Goal: Information Seeking & Learning: Learn about a topic

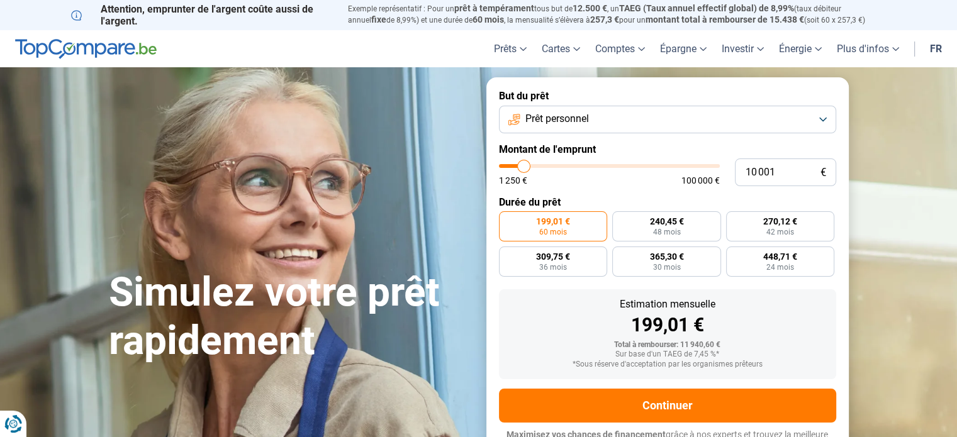
type input "10 750"
type input "10750"
type input "11 500"
type input "11500"
type input "12 750"
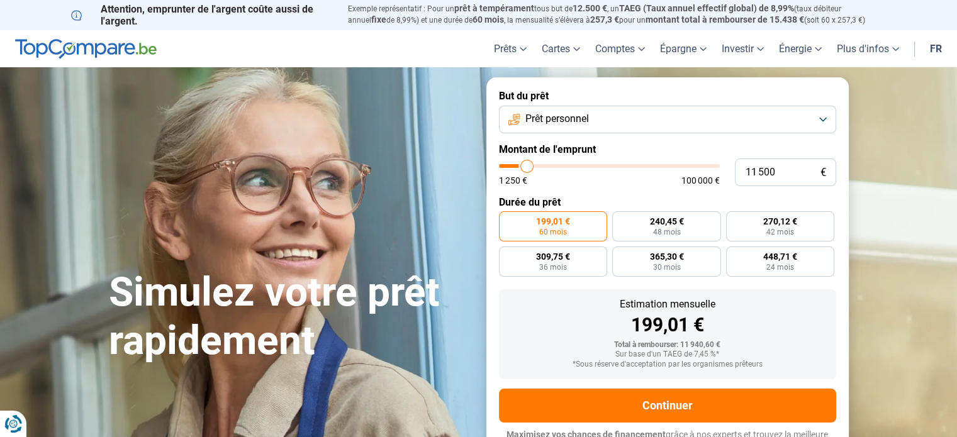
type input "12750"
type input "13 500"
type input "13500"
type input "15 250"
type input "15250"
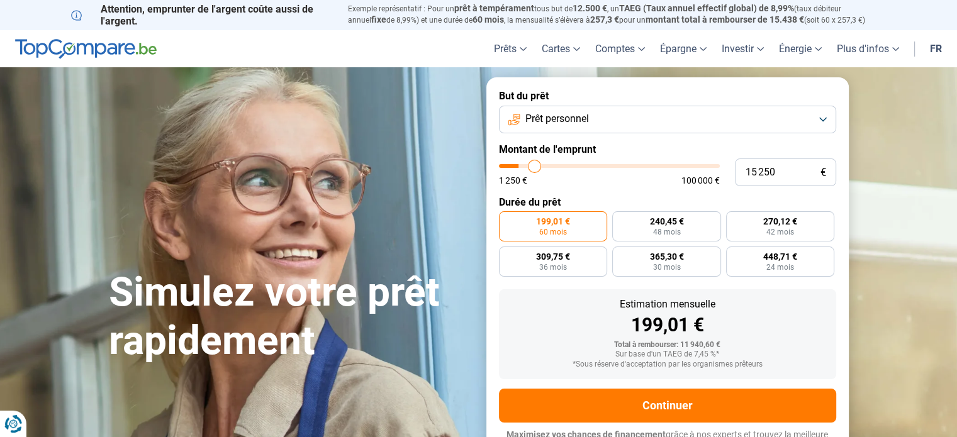
type input "17 500"
type input "17500"
type input "18 500"
type input "18500"
type input "18 750"
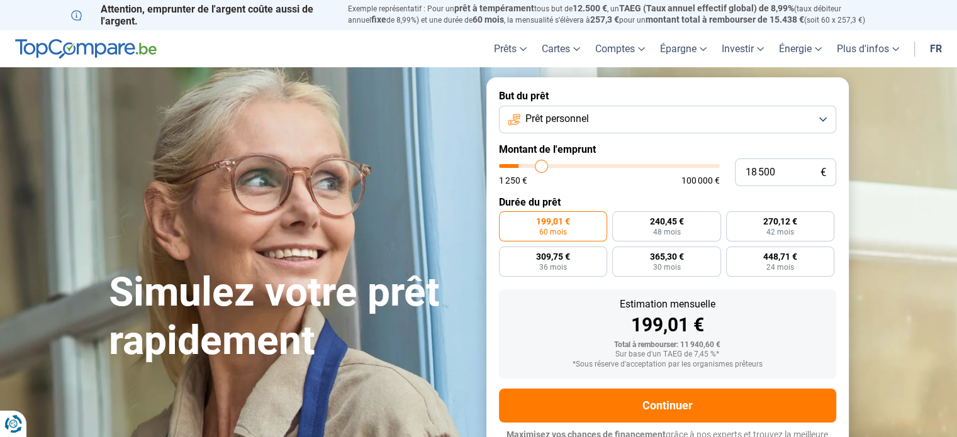
type input "18750"
type input "19 500"
type input "19500"
type input "19 750"
type input "19750"
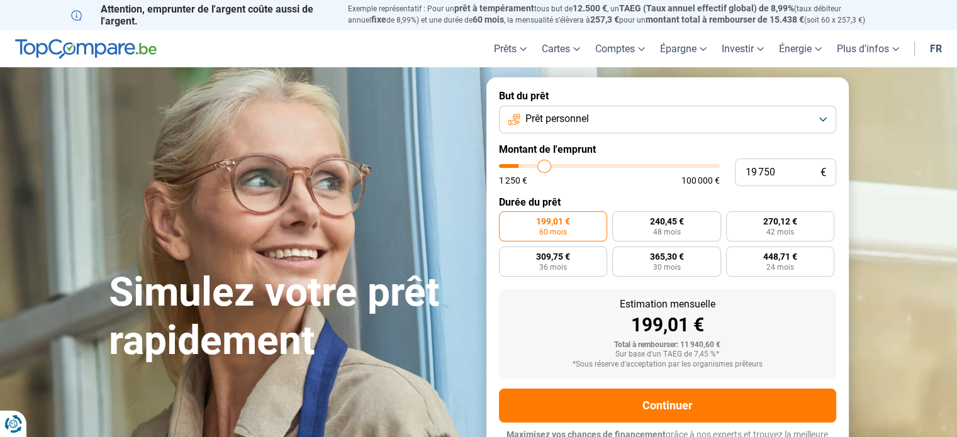
type input "20 000"
type input "20000"
type input "20 250"
type input "20250"
type input "20 500"
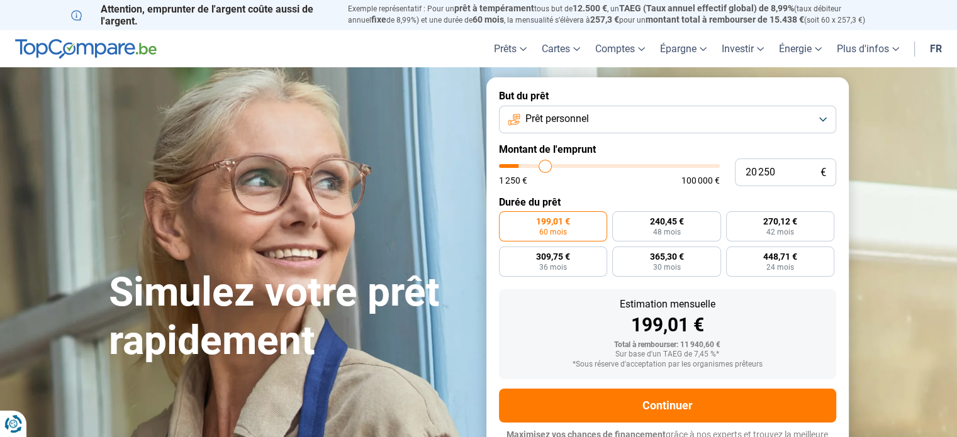
type input "20500"
type input "20 750"
type input "20750"
type input "21 000"
type input "21000"
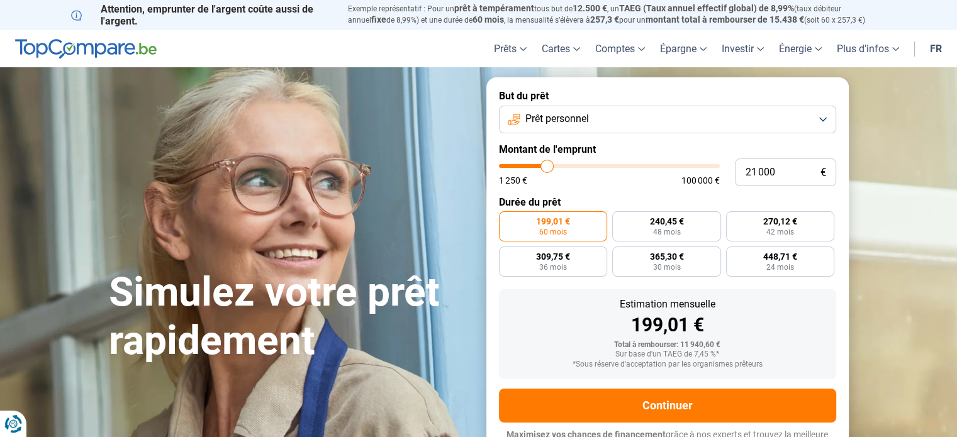
type input "21 250"
type input "21250"
type input "22 000"
type input "22000"
type input "22 750"
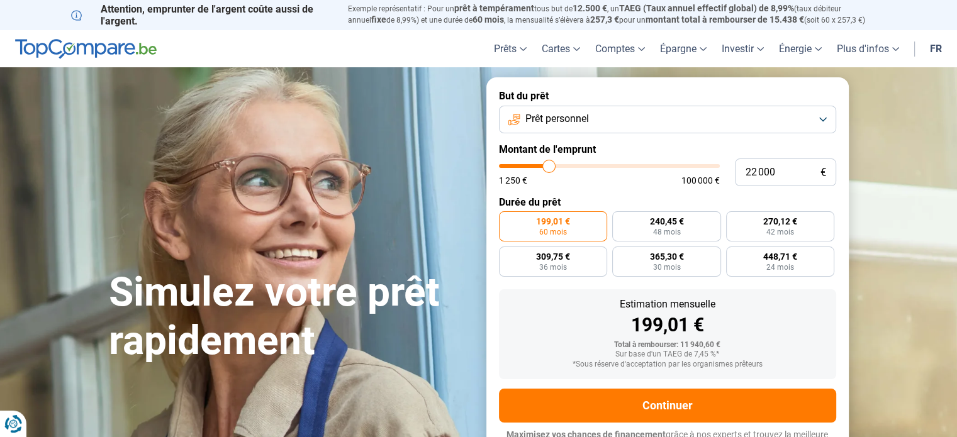
type input "22750"
type input "23 000"
type input "23000"
type input "24 000"
type input "24000"
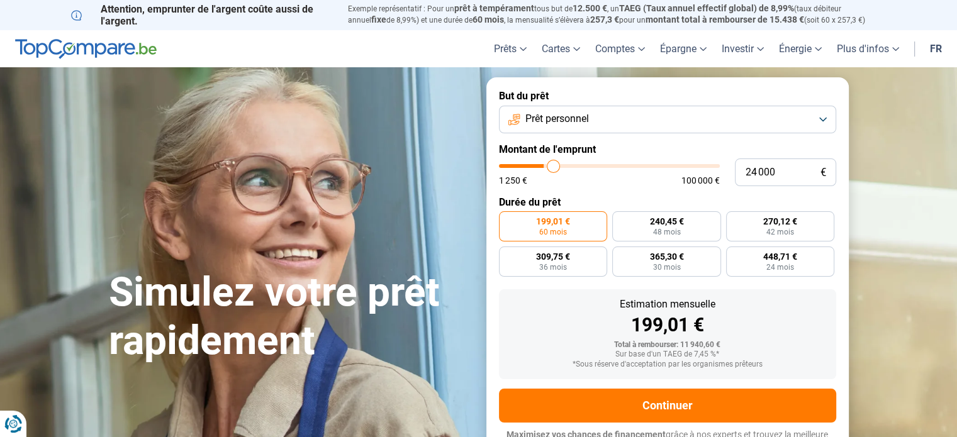
type input "25 000"
type input "25000"
type input "25 500"
type input "25500"
type input "26 000"
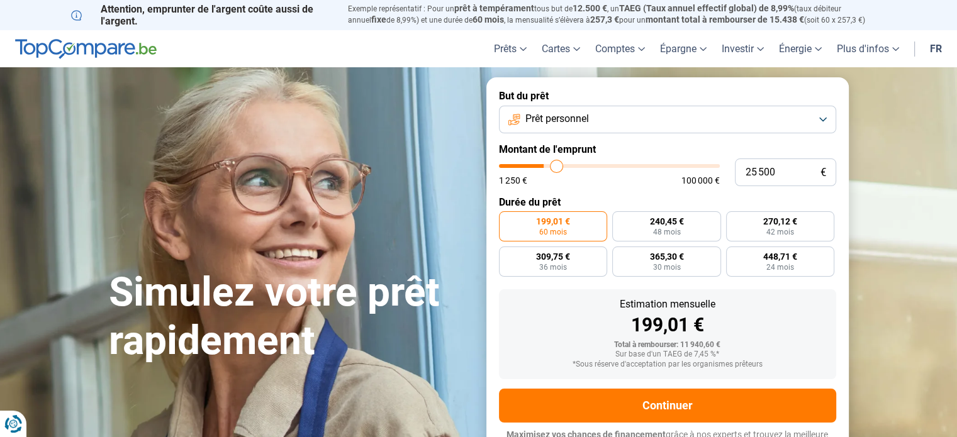
type input "26000"
type input "26 250"
type input "26250"
type input "26 500"
type input "26500"
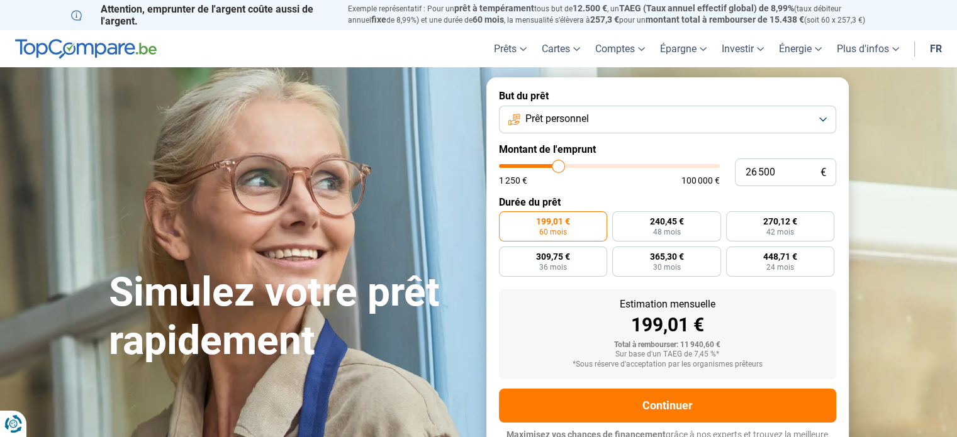
type input "27 000"
type input "27000"
type input "27 250"
type input "27250"
type input "27 500"
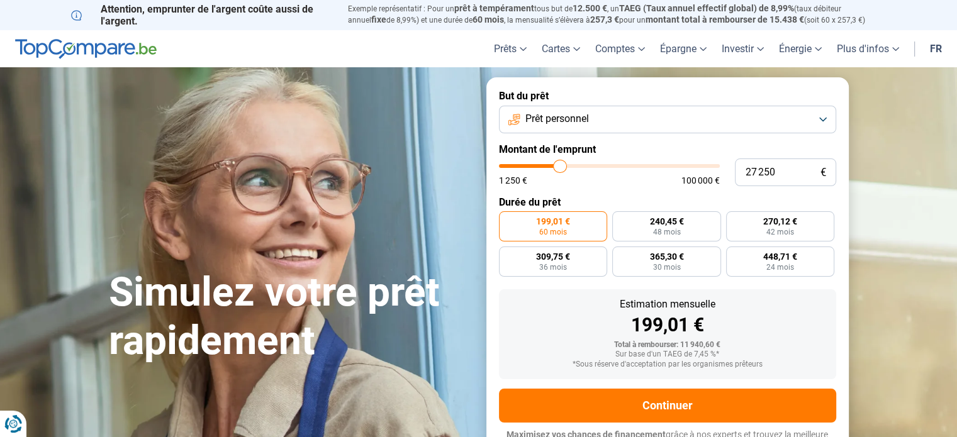
type input "27500"
type input "27 750"
type input "27750"
type input "27 250"
type input "27250"
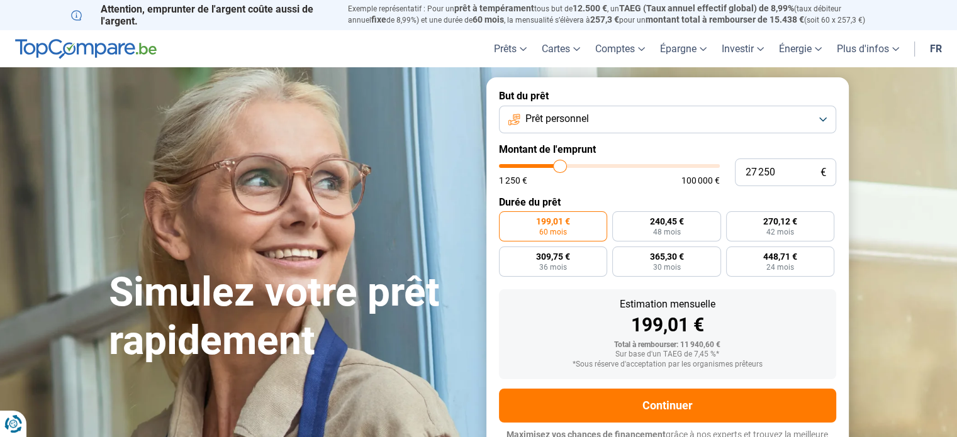
type input "27 000"
type input "27000"
type input "26 250"
type input "26250"
type input "25 500"
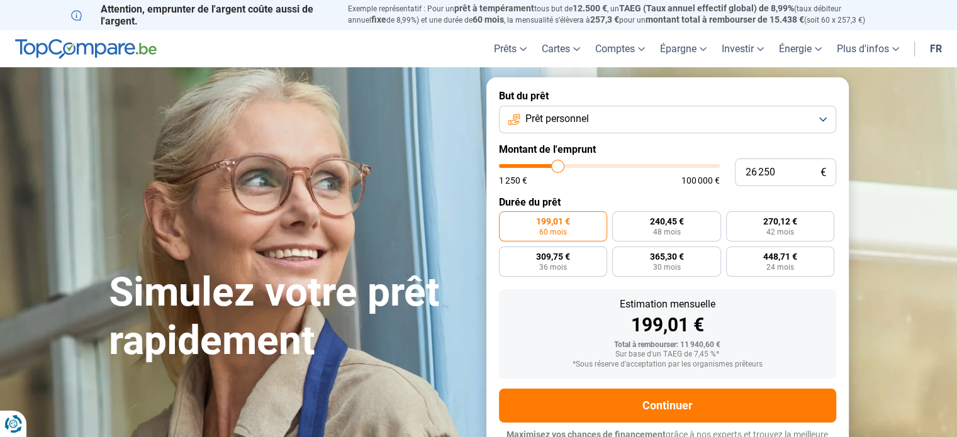
type input "25500"
type input "25 250"
type input "25250"
type input "24 750"
type input "24750"
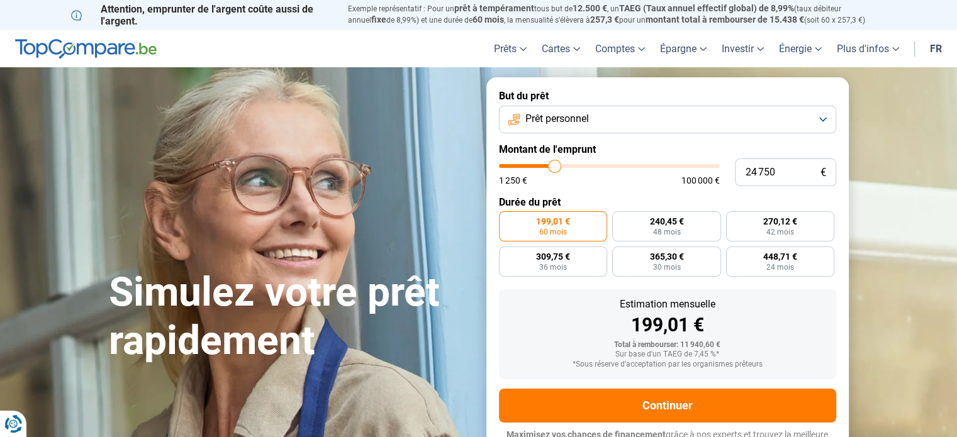
type input "24 500"
type input "24500"
type input "24 000"
type input "24000"
type input "23 500"
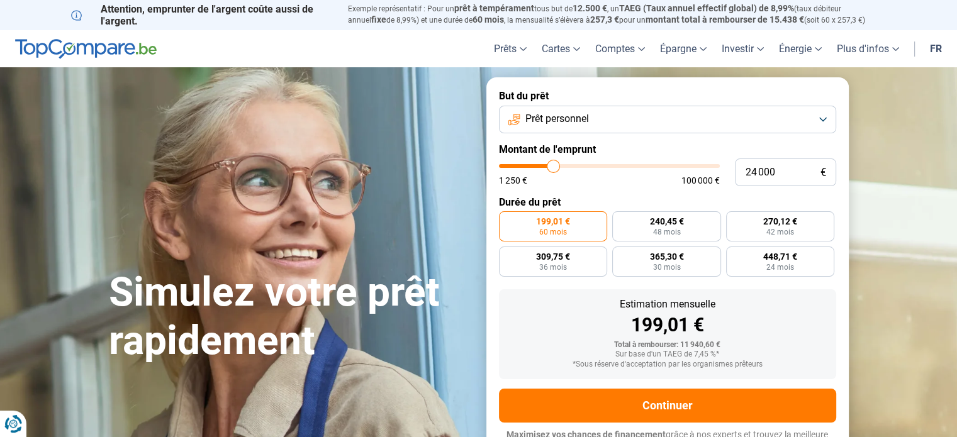
type input "23500"
type input "23 250"
type input "23250"
type input "22 750"
type input "22750"
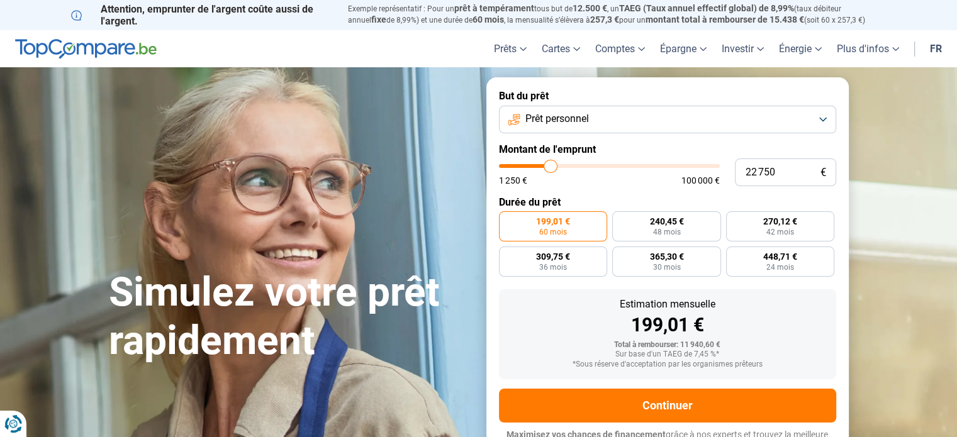
type input "22 500"
type input "22500"
type input "22 000"
type input "22000"
type input "21 750"
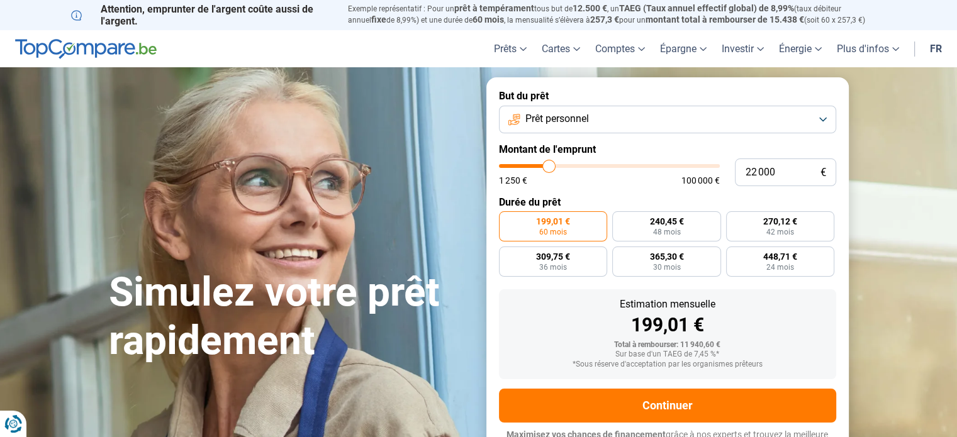
type input "21750"
type input "21 500"
type input "21500"
type input "21 250"
type input "21250"
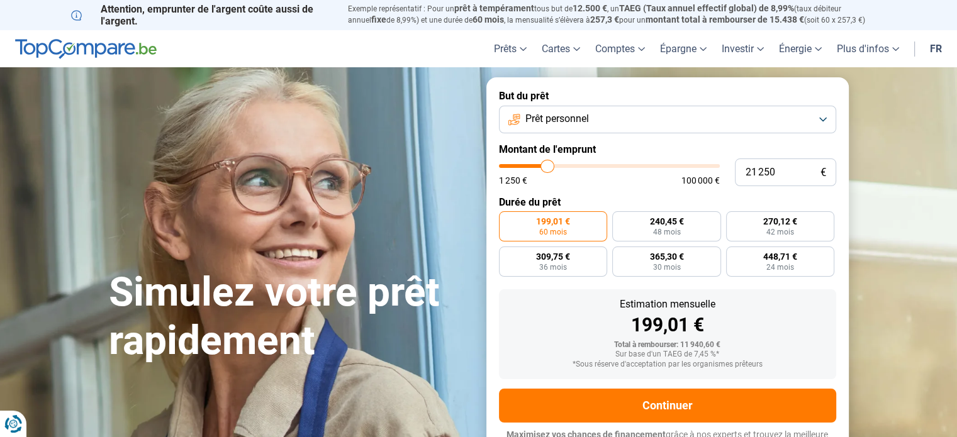
type input "21 000"
type input "21000"
type input "20 750"
type input "20750"
type input "20 500"
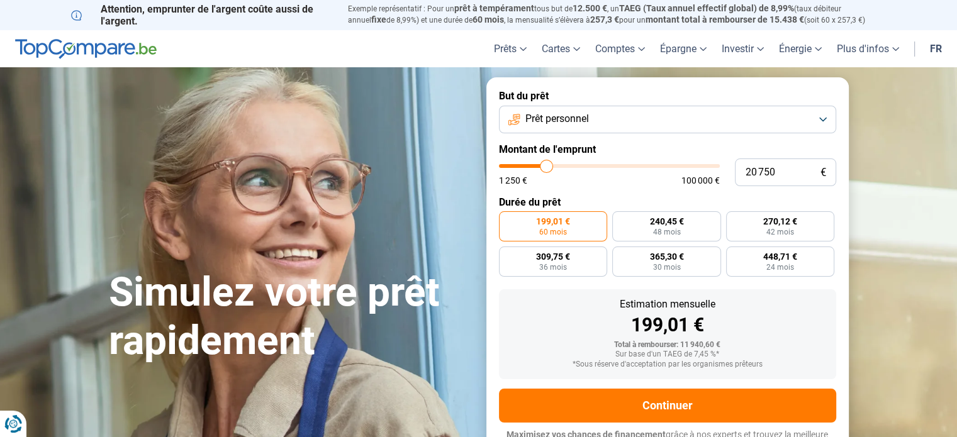
type input "20500"
type input "20 250"
type input "20250"
type input "20 000"
type input "20000"
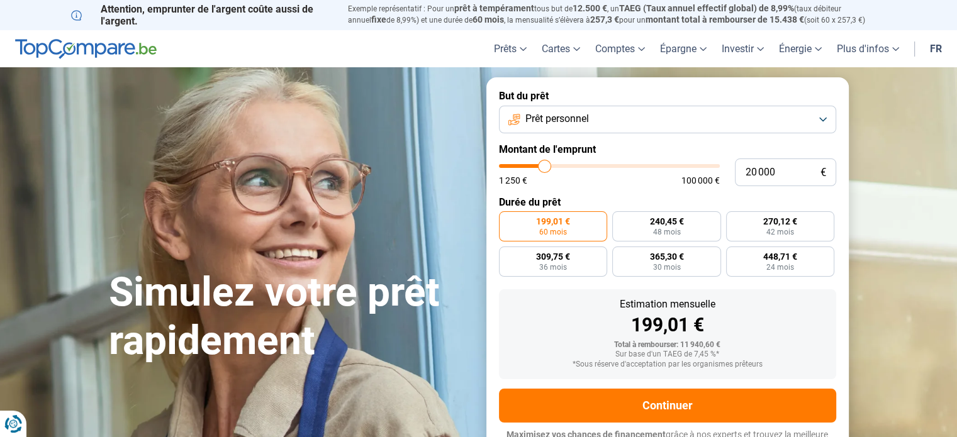
type input "19 750"
drag, startPoint x: 525, startPoint y: 165, endPoint x: 544, endPoint y: 166, distance: 19.6
type input "19750"
click at [544, 166] on input "range" at bounding box center [609, 166] width 221 height 4
radio input "false"
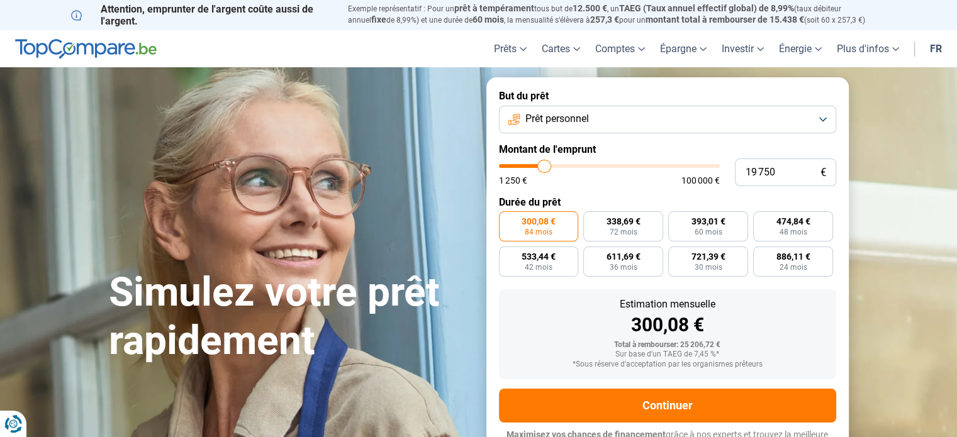
type input "20 000"
type input "20000"
type input "20 500"
type input "20500"
type input "20 750"
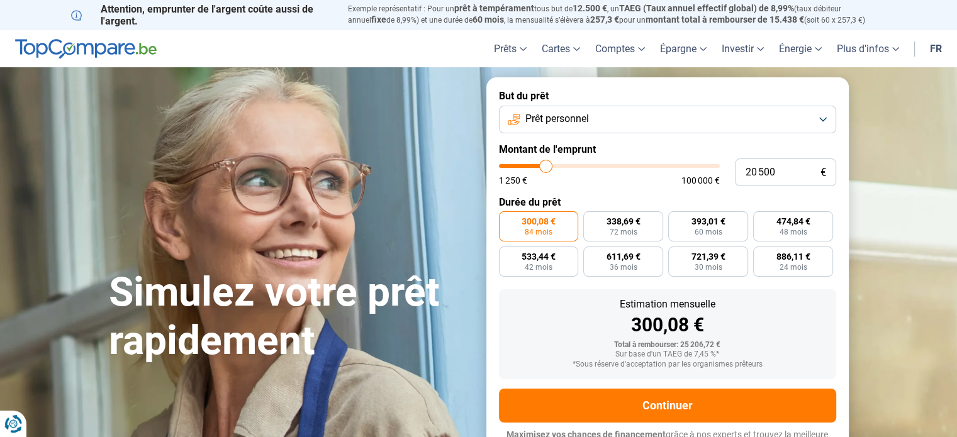
type input "20750"
type input "21 250"
type input "21250"
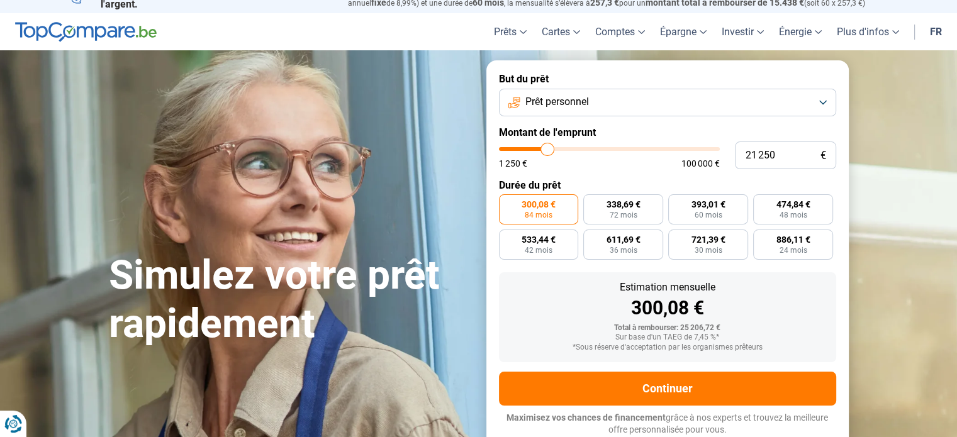
type input "20 750"
type input "20750"
type input "20 500"
type input "20500"
type input "20 250"
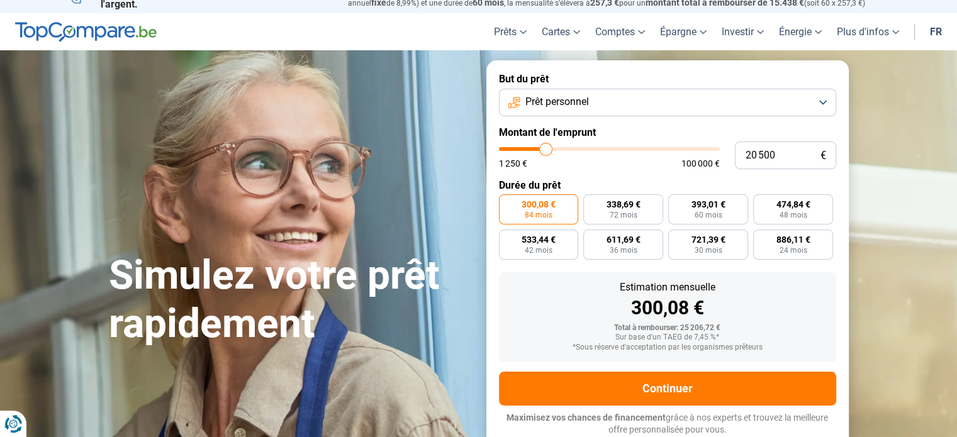
type input "20250"
type input "20 000"
type input "20000"
click at [545, 151] on input "range" at bounding box center [609, 149] width 221 height 4
click at [620, 208] on span "342,97 €" at bounding box center [624, 204] width 34 height 9
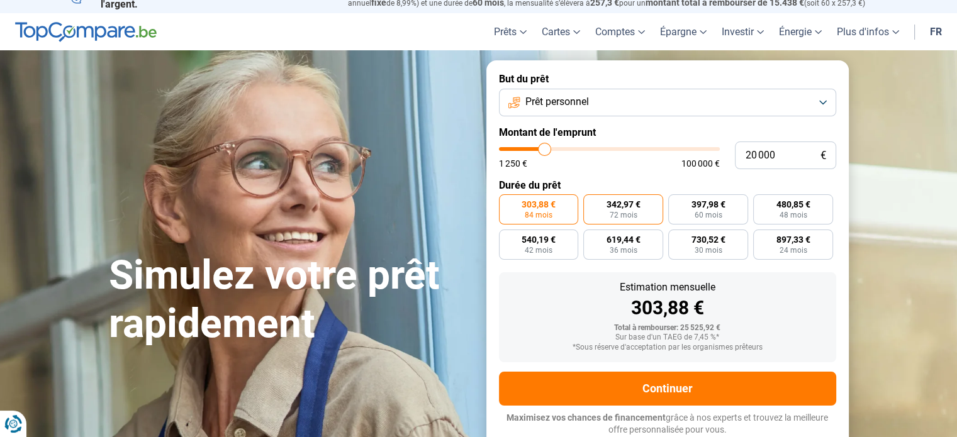
click at [592, 203] on input "342,97 € 72 mois" at bounding box center [587, 198] width 8 height 8
radio input "true"
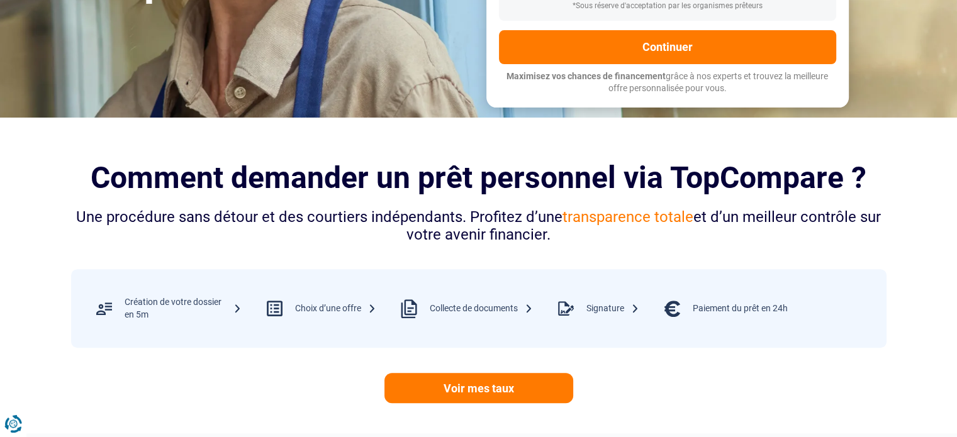
scroll to position [0, 0]
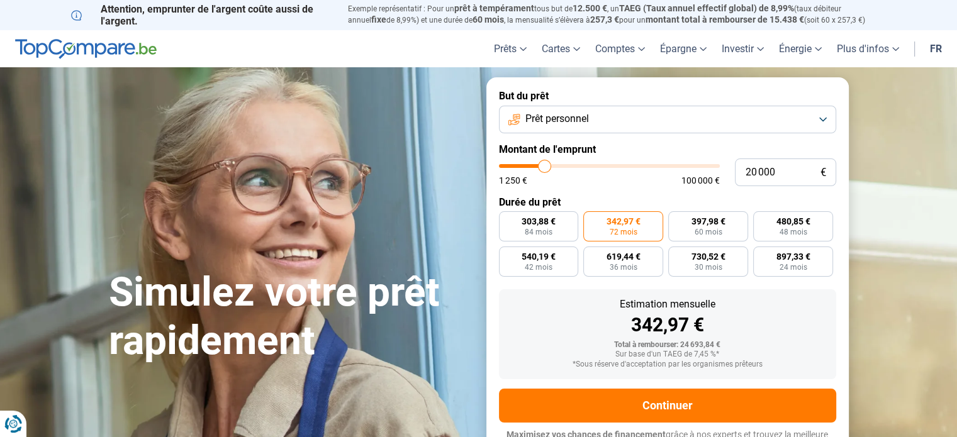
type input "20 500"
type input "20500"
type input "21 250"
type input "21250"
type input "21 750"
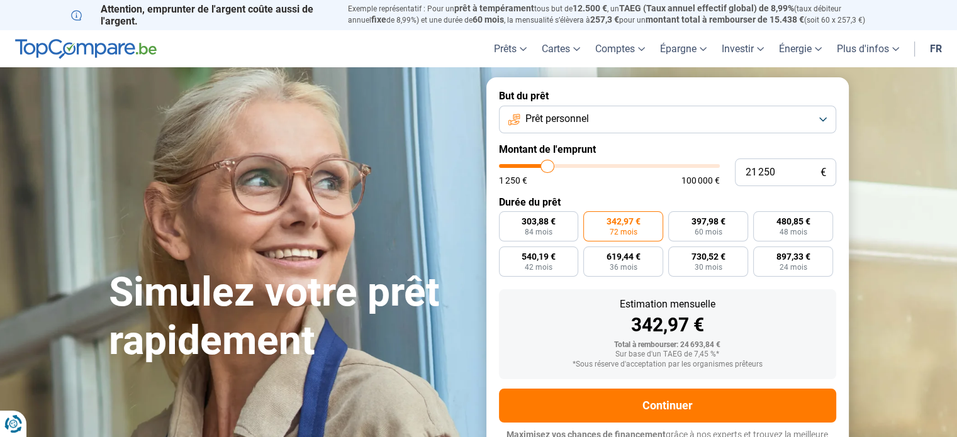
type input "21750"
type input "22 250"
type input "22250"
type input "23 250"
type input "23250"
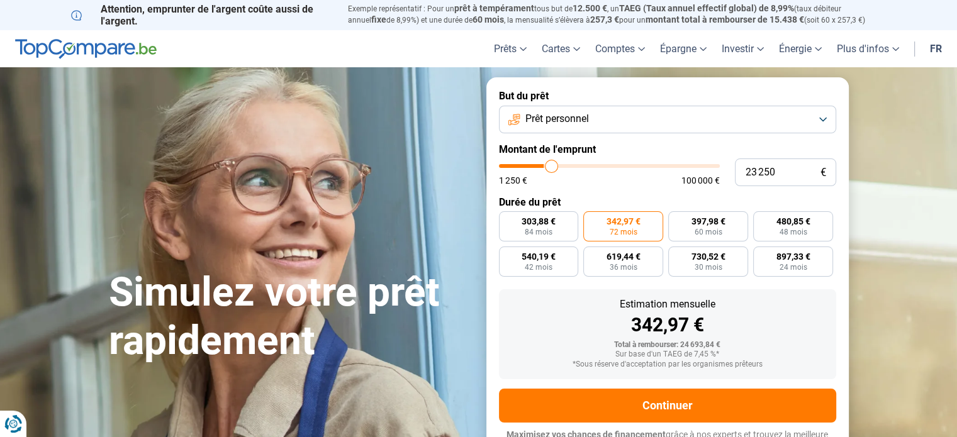
type input "23 500"
type input "23500"
type input "24 000"
type input "24000"
type input "24 250"
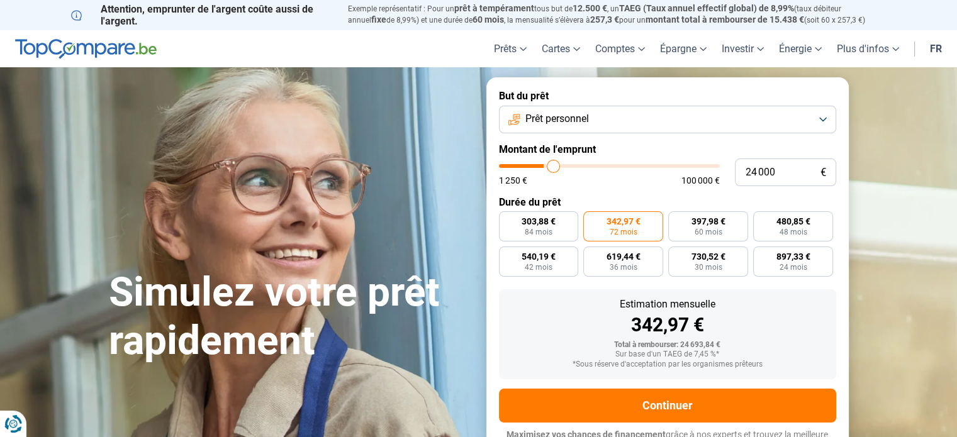
type input "24250"
type input "24 500"
type input "24500"
type input "24 750"
type input "24750"
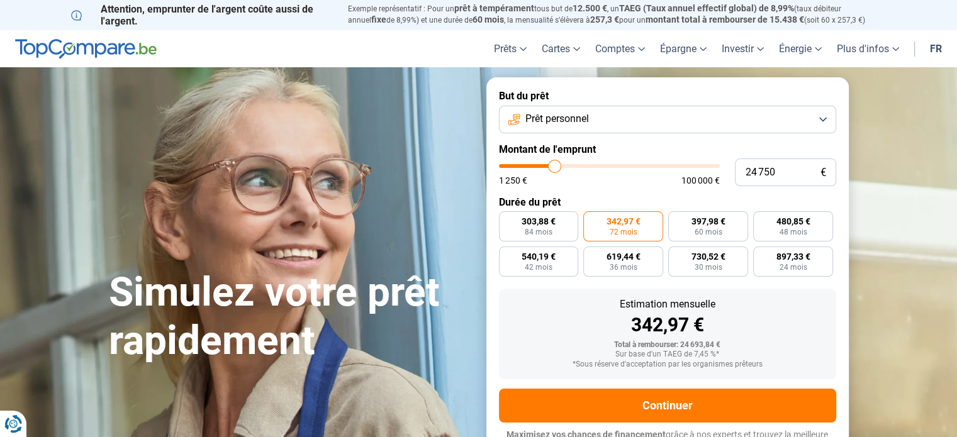
type input "25 250"
type input "25250"
type input "25 000"
type input "25000"
type input "24 750"
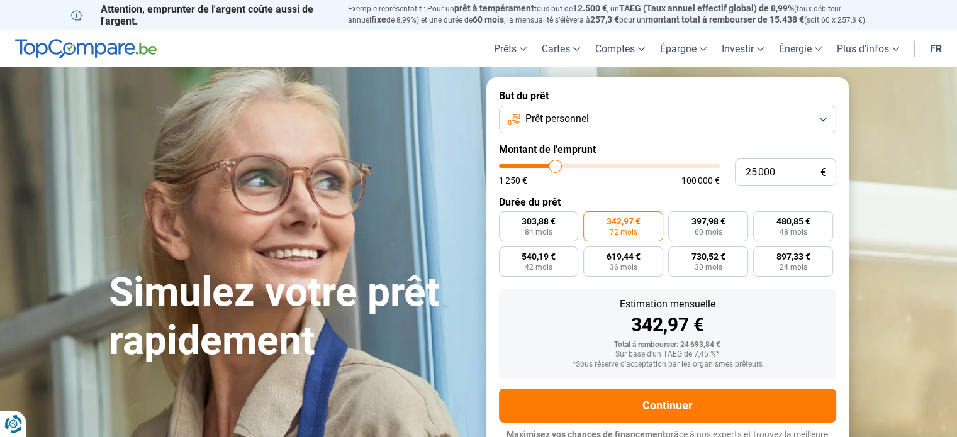
type input "24750"
type input "24 500"
type input "24500"
type input "24 250"
type input "24250"
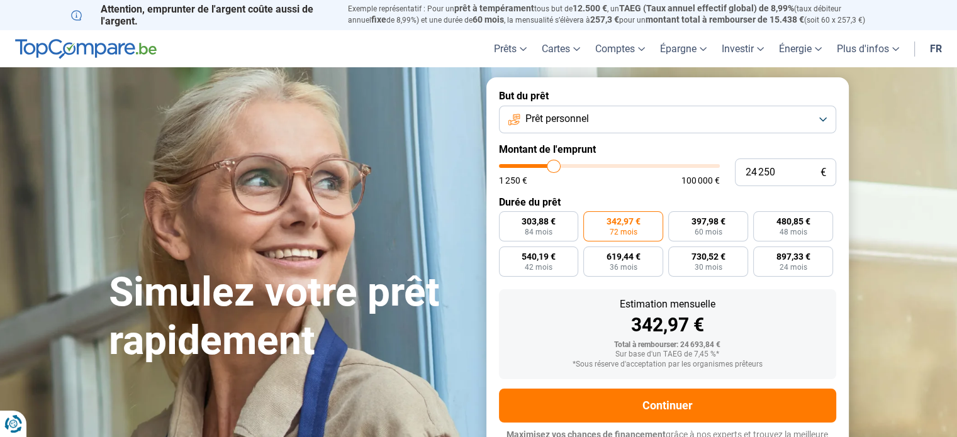
type input "24 500"
type input "24500"
type input "24 750"
type input "24750"
type input "25 250"
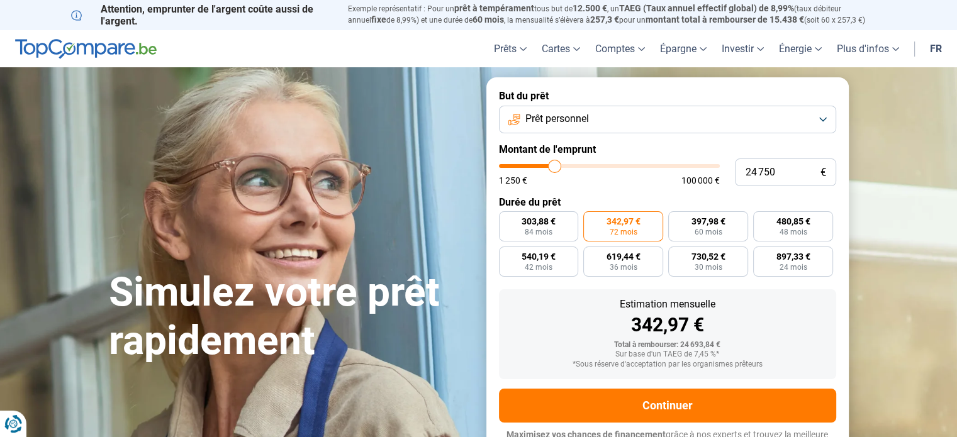
type input "25250"
type input "25 000"
type input "25000"
type input "24 750"
type input "24750"
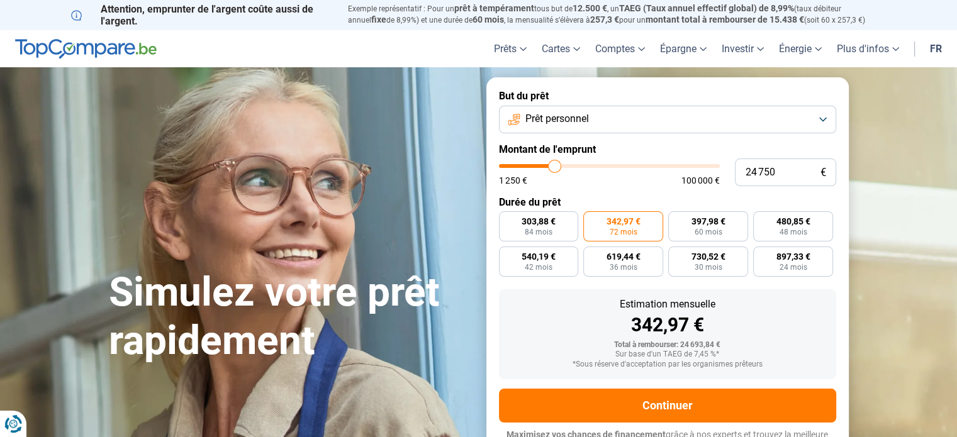
type input "24 500"
type input "24500"
type input "24 250"
type input "24250"
type input "24 500"
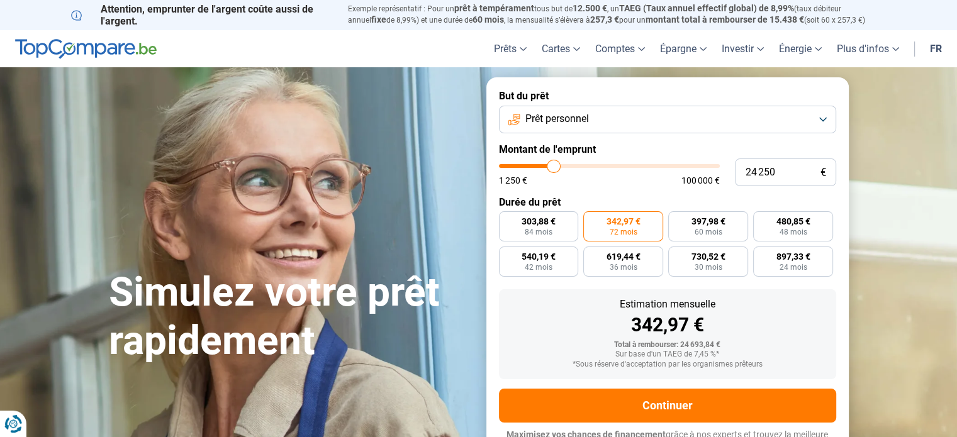
type input "24500"
type input "24 750"
type input "24750"
type input "25 000"
drag, startPoint x: 545, startPoint y: 169, endPoint x: 555, endPoint y: 169, distance: 10.1
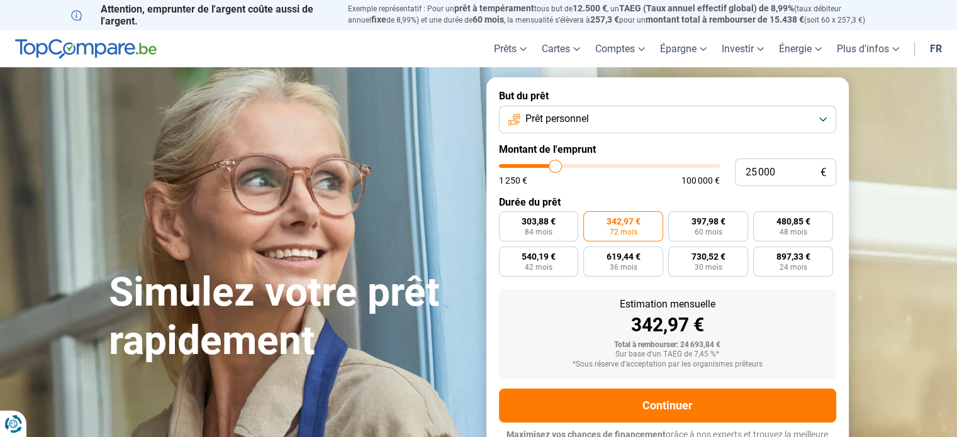
type input "25000"
click at [555, 168] on input "range" at bounding box center [609, 166] width 221 height 4
radio input "false"
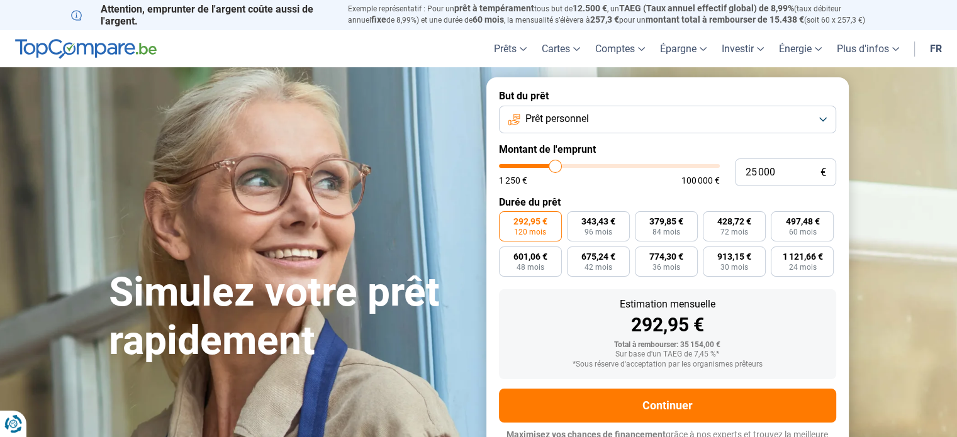
scroll to position [17, 0]
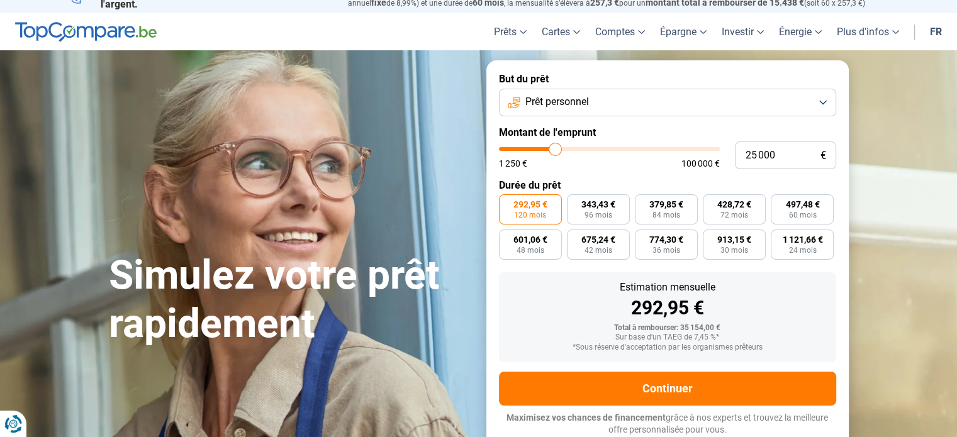
type input "25 500"
type input "25500"
type input "26 750"
type input "26750"
type input "28 750"
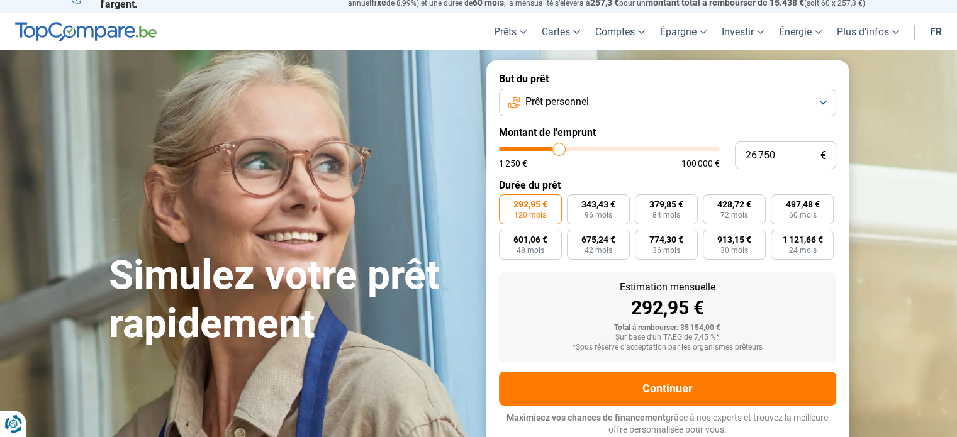
type input "28750"
type input "31 500"
type input "31500"
type input "37 500"
type input "37500"
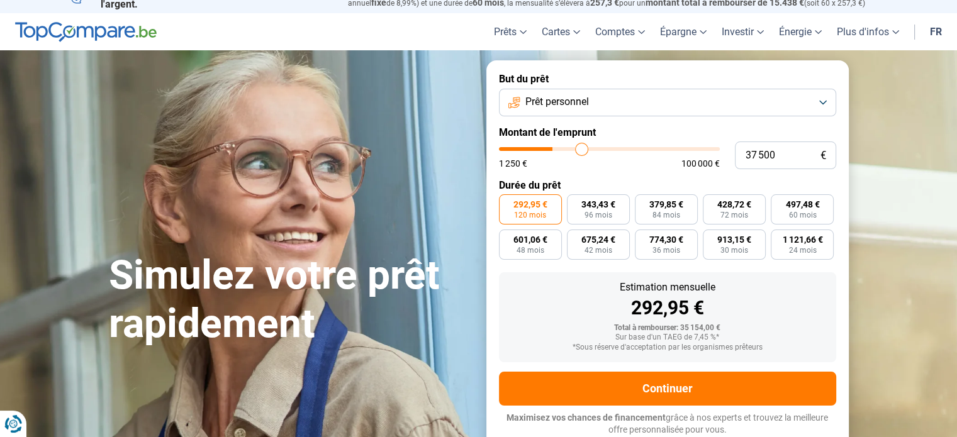
type input "40 250"
type input "40250"
type input "42 750"
type input "42750"
type input "43 750"
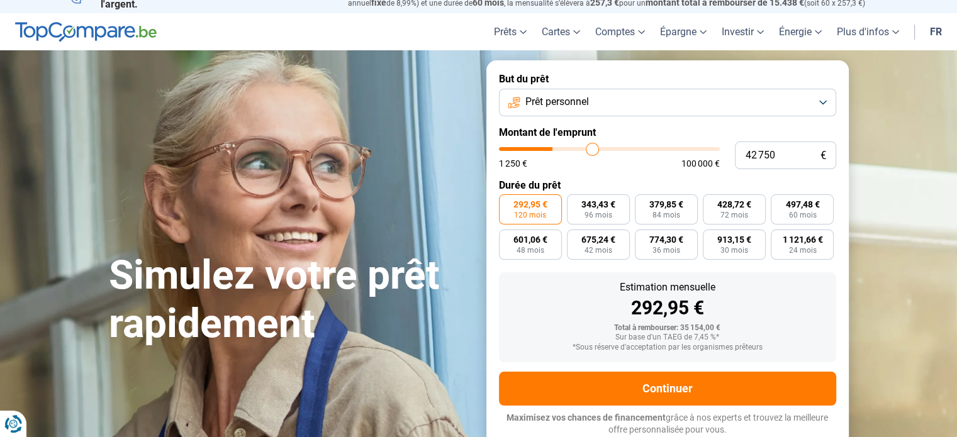
type input "43750"
type input "44 000"
type input "44000"
type input "44 500"
type input "44500"
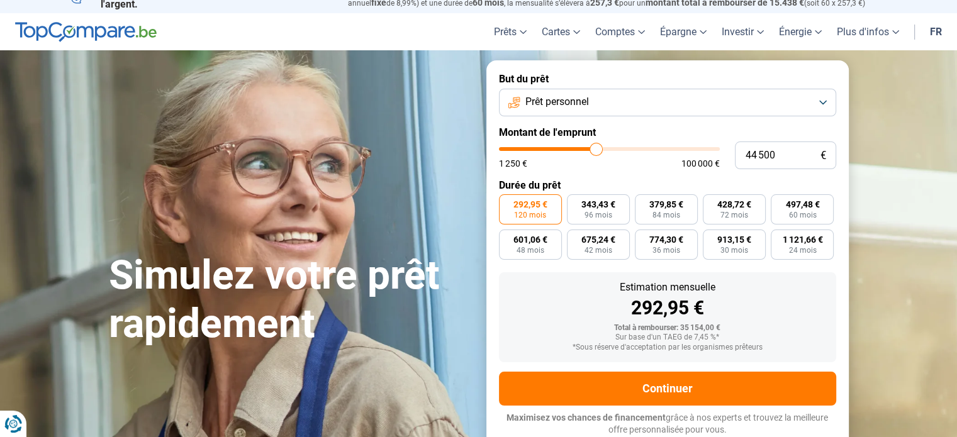
type input "45 000"
type input "45000"
type input "46 500"
type input "46500"
type input "47 000"
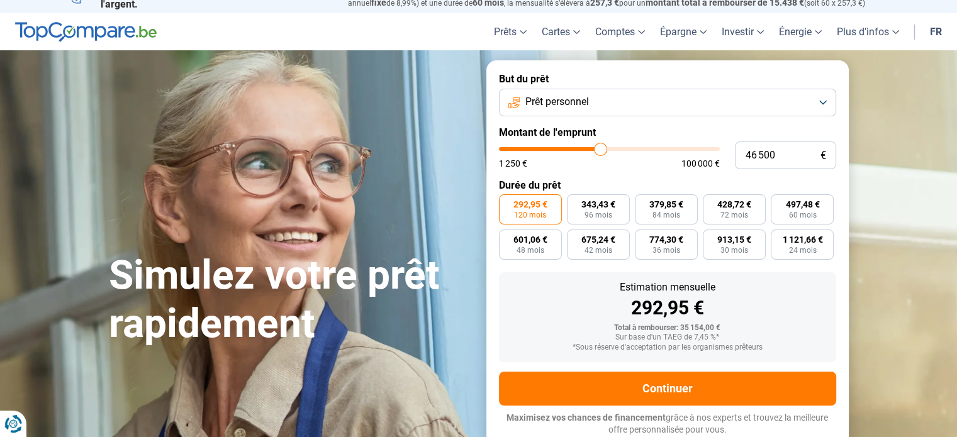
type input "47000"
type input "47 750"
type input "47750"
type input "48 000"
drag, startPoint x: 554, startPoint y: 150, endPoint x: 607, endPoint y: 157, distance: 53.9
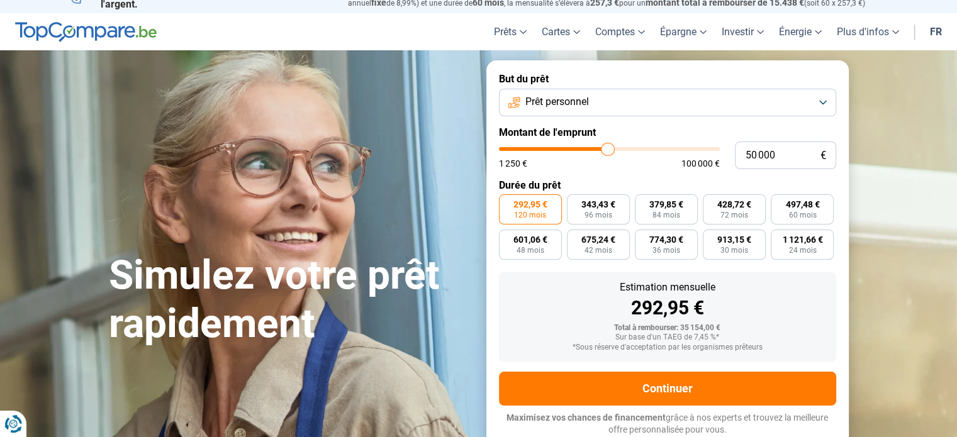
click at [607, 151] on input "range" at bounding box center [609, 149] width 221 height 4
click at [521, 250] on span "48 mois" at bounding box center [531, 251] width 28 height 8
click at [507, 238] on input "1 202,12 € 48 mois" at bounding box center [503, 234] width 8 height 8
